Goal: Transaction & Acquisition: Book appointment/travel/reservation

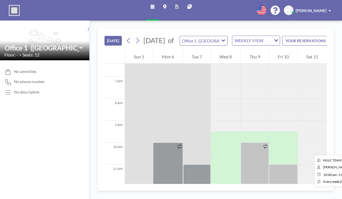
scroll to position [145, 0]
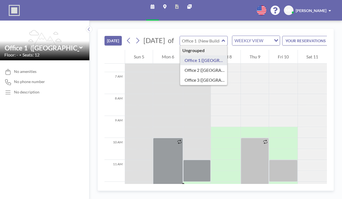
click at [194, 36] on input "text" at bounding box center [201, 40] width 42 height 9
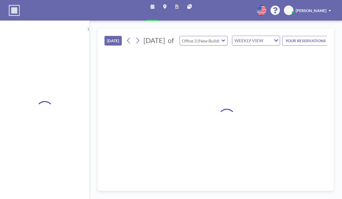
type input "Office 3 ([GEOGRAPHIC_DATA])"
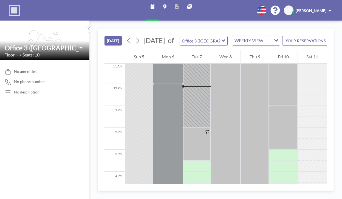
scroll to position [161, 0]
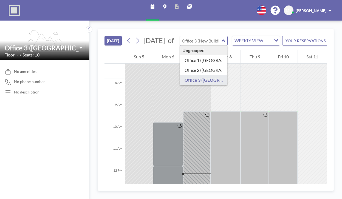
click at [183, 36] on input "text" at bounding box center [201, 40] width 42 height 9
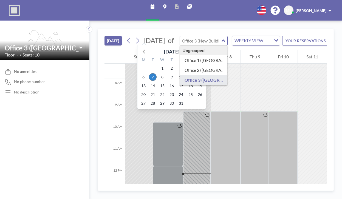
type input "Office 3 ([GEOGRAPHIC_DATA])"
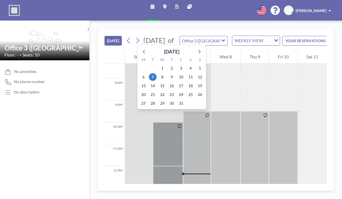
click at [144, 36] on span "[DATE]" at bounding box center [155, 40] width 22 height 8
click at [168, 73] on span "9" at bounding box center [172, 77] width 8 height 8
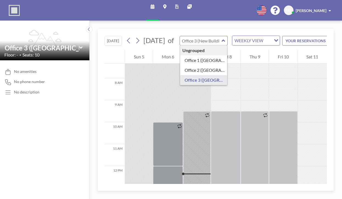
click at [204, 36] on input "text" at bounding box center [201, 40] width 42 height 9
type input "Office 1 ([GEOGRAPHIC_DATA])"
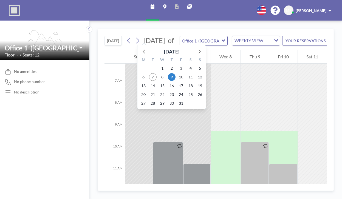
scroll to position [141, 0]
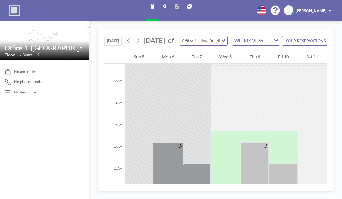
click at [186, 36] on input "text" at bounding box center [201, 40] width 42 height 9
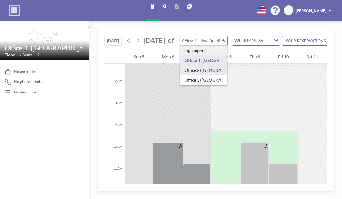
type input "Office 2 ([GEOGRAPHIC_DATA])"
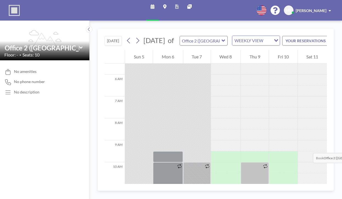
scroll to position [120, 0]
click at [185, 36] on input "text" at bounding box center [201, 40] width 42 height 9
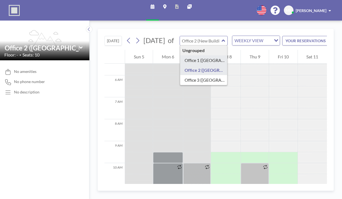
type input "Office 1 ([GEOGRAPHIC_DATA])"
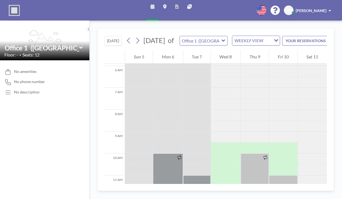
scroll to position [130, 0]
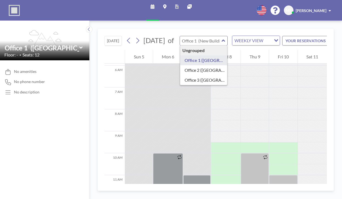
click at [180, 36] on input "text" at bounding box center [201, 40] width 42 height 9
type input "Office 2 ([GEOGRAPHIC_DATA])"
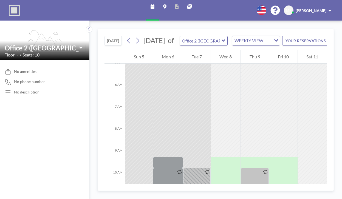
scroll to position [117, 0]
click at [184, 36] on input "text" at bounding box center [201, 40] width 42 height 9
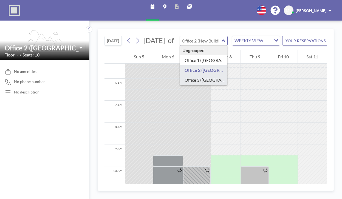
type input "Office 3 ([GEOGRAPHIC_DATA])"
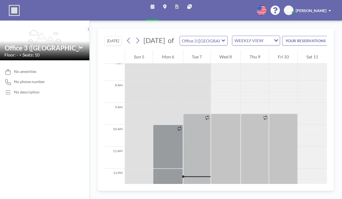
scroll to position [159, 0]
click at [197, 36] on input "text" at bounding box center [201, 40] width 42 height 9
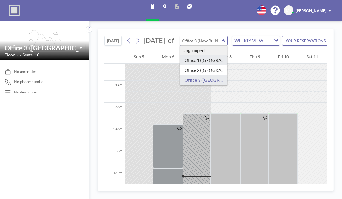
type input "Office 1 ([GEOGRAPHIC_DATA])"
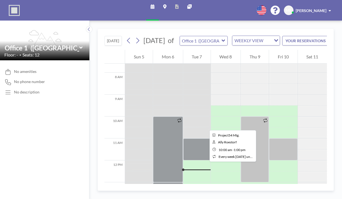
scroll to position [167, 0]
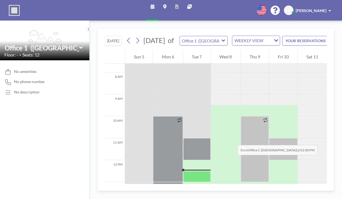
click at [188, 171] on div at bounding box center [196, 176] width 27 height 11
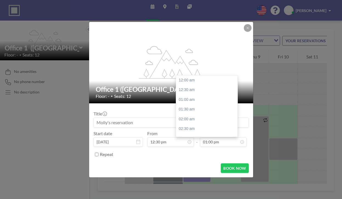
scroll to position [221, 0]
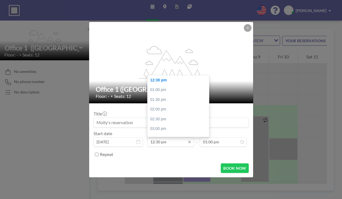
click at [173, 138] on input "12:30 pm" at bounding box center [170, 142] width 47 height 9
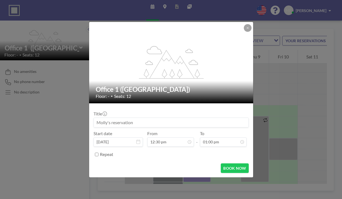
click at [174, 150] on div "Repeat" at bounding box center [174, 154] width 149 height 9
click at [226, 164] on button "BOOK NOW" at bounding box center [235, 169] width 28 height 10
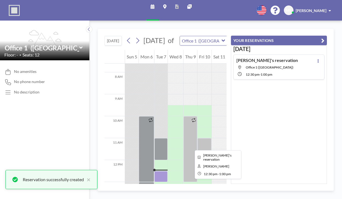
scroll to position [160, 0]
